Goal: Task Accomplishment & Management: Use online tool/utility

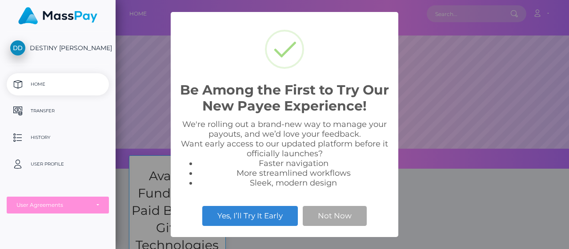
scroll to position [169, 454]
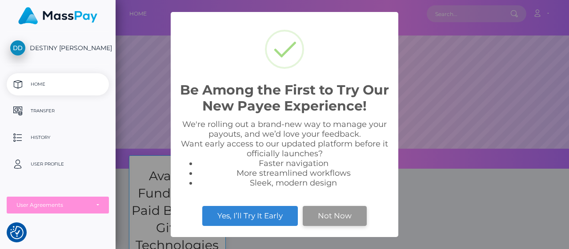
click at [352, 217] on button "Not Now" at bounding box center [335, 216] width 64 height 20
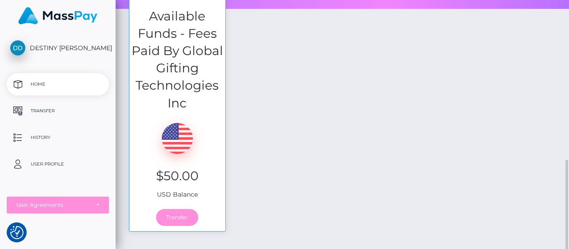
scroll to position [207, 0]
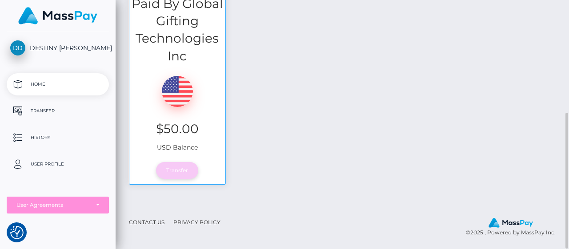
click at [169, 170] on link "Transfer" at bounding box center [177, 170] width 42 height 17
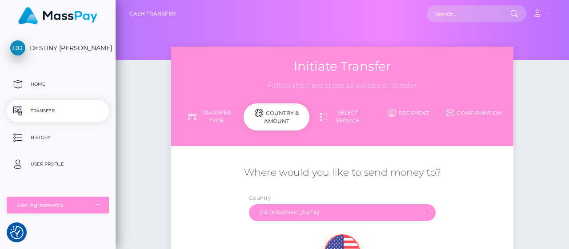
click at [554, 101] on div "Initiate Transfer Follow the next steps to initiate a transfer Transfer Type Co…" at bounding box center [343, 216] width 454 height 339
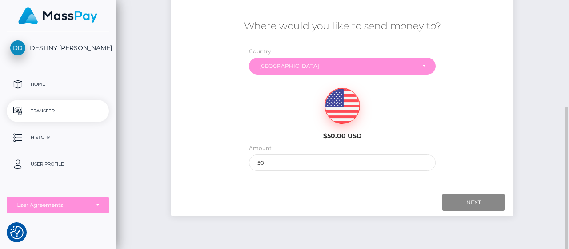
scroll to position [173, 0]
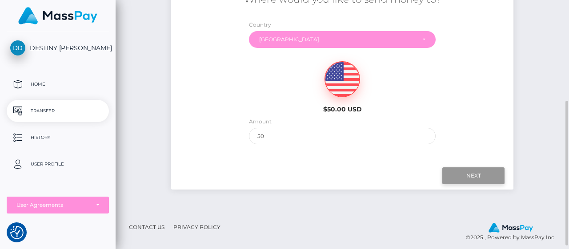
click at [450, 175] on input "Next" at bounding box center [473, 176] width 62 height 17
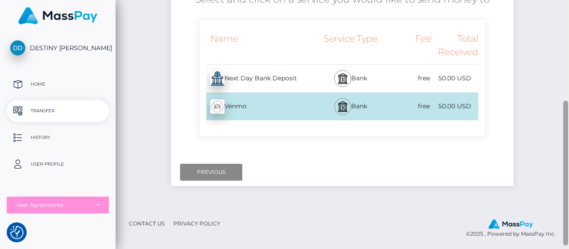
scroll to position [175, 0]
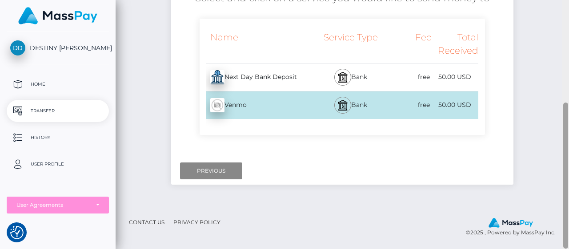
drag, startPoint x: 569, startPoint y: 130, endPoint x: 567, endPoint y: 84, distance: 45.8
click at [567, 84] on div at bounding box center [566, 124] width 7 height 249
click at [569, 100] on div at bounding box center [566, 124] width 7 height 249
drag, startPoint x: 569, startPoint y: 99, endPoint x: 569, endPoint y: 161, distance: 62.3
click at [569, 161] on div at bounding box center [566, 124] width 7 height 249
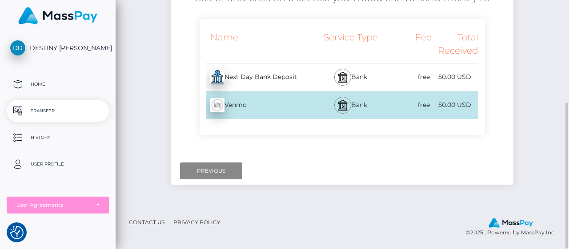
click at [321, 88] on div "Bank" at bounding box center [351, 78] width 70 height 28
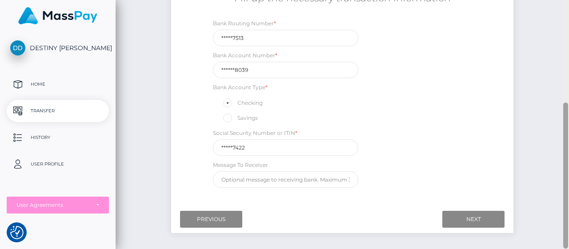
click at [569, 111] on div at bounding box center [566, 124] width 7 height 249
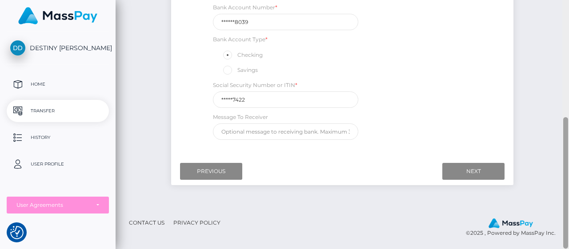
scroll to position [0, 0]
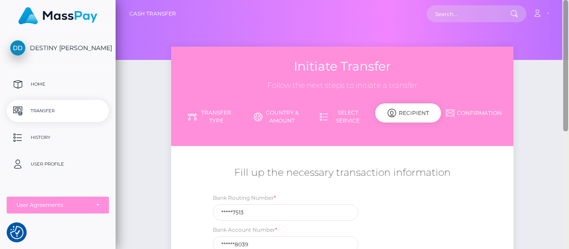
drag, startPoint x: 569, startPoint y: 111, endPoint x: 567, endPoint y: 88, distance: 23.2
click at [567, 88] on div at bounding box center [566, 124] width 7 height 249
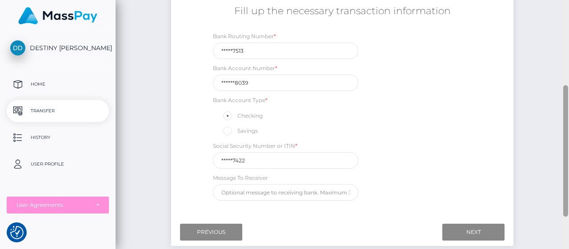
scroll to position [171, 0]
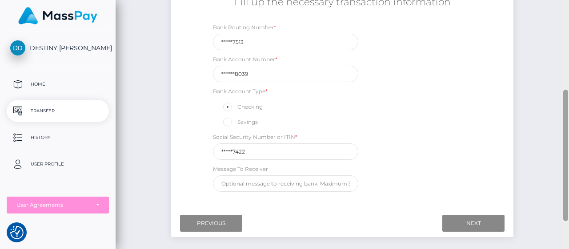
drag, startPoint x: 567, startPoint y: 88, endPoint x: 569, endPoint y: 178, distance: 90.3
click at [569, 178] on div at bounding box center [566, 124] width 7 height 249
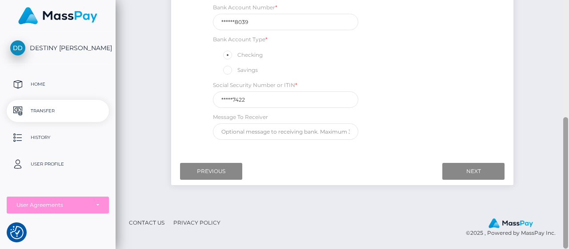
click at [569, 174] on div at bounding box center [566, 124] width 7 height 249
click at [563, 157] on div "Initiate Transfer Follow the next steps to initiate a transfer Transfer Type Co…" at bounding box center [343, 16] width 454 height 384
drag, startPoint x: 569, startPoint y: 161, endPoint x: 569, endPoint y: 80, distance: 80.5
click at [569, 80] on div at bounding box center [566, 124] width 7 height 249
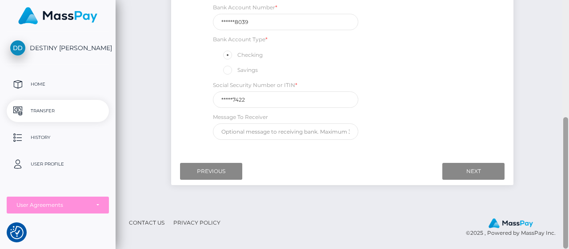
drag, startPoint x: 569, startPoint y: 80, endPoint x: 568, endPoint y: 140, distance: 59.6
click at [568, 140] on div at bounding box center [566, 124] width 7 height 249
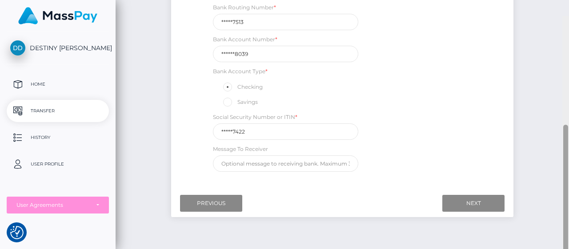
scroll to position [208, 0]
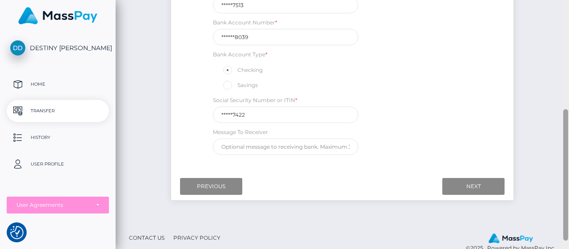
drag, startPoint x: 568, startPoint y: 147, endPoint x: 569, endPoint y: 139, distance: 8.1
click at [569, 139] on div at bounding box center [566, 124] width 7 height 249
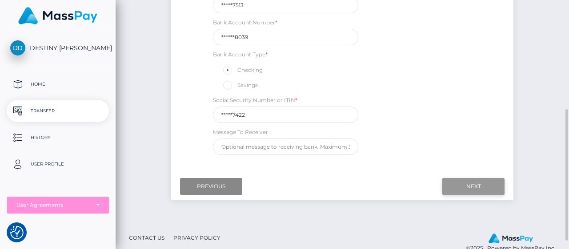
click at [458, 188] on input "Next" at bounding box center [473, 186] width 62 height 17
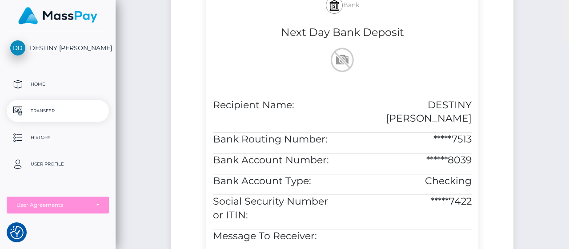
scroll to position [0, 0]
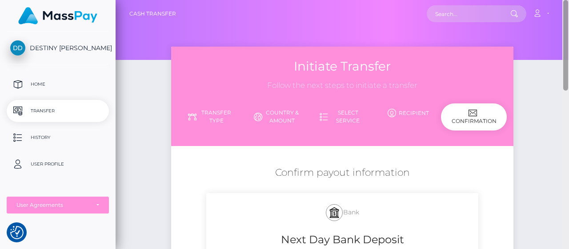
click at [569, 106] on div at bounding box center [566, 124] width 7 height 249
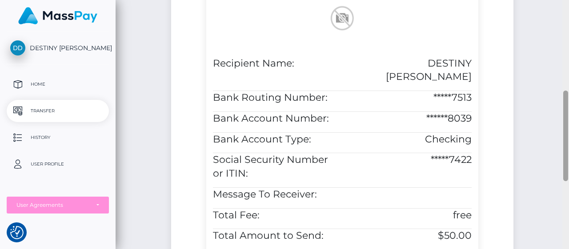
drag, startPoint x: 569, startPoint y: 78, endPoint x: 569, endPoint y: 148, distance: 70.3
click at [569, 148] on div at bounding box center [566, 124] width 7 height 249
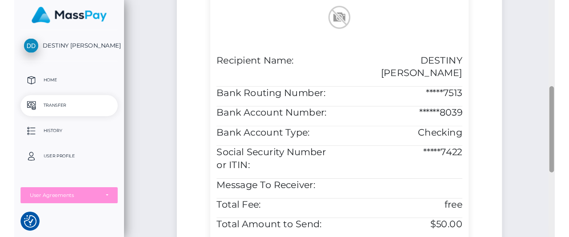
scroll to position [435, 0]
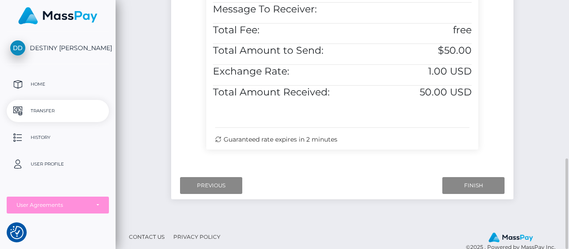
click at [468, 177] on input "Finish" at bounding box center [473, 185] width 62 height 17
